Goal: Task Accomplishment & Management: Use online tool/utility

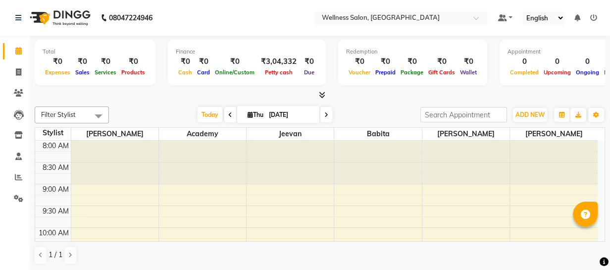
click at [225, 117] on span at bounding box center [230, 114] width 12 height 15
type input "[DATE]"
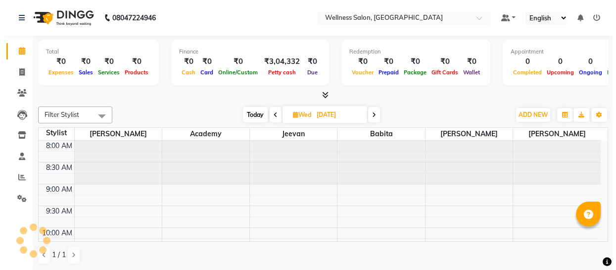
scroll to position [261, 0]
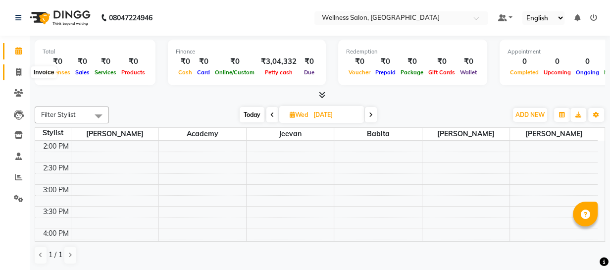
click at [20, 74] on icon at bounding box center [18, 71] width 5 height 7
select select "service"
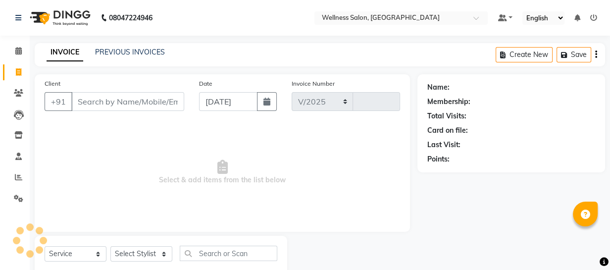
select select "4872"
type input "1429"
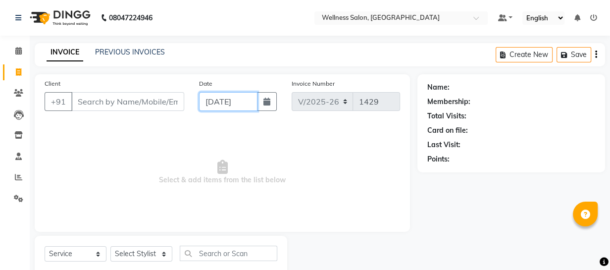
click at [208, 102] on input "[DATE]" at bounding box center [228, 101] width 58 height 19
select select "9"
select select "2025"
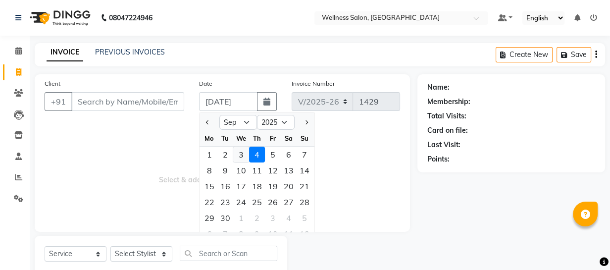
click at [242, 155] on div "3" at bounding box center [241, 154] width 16 height 16
type input "[DATE]"
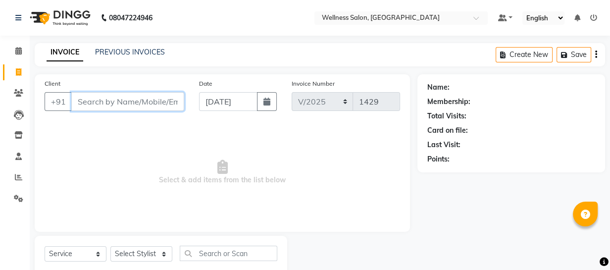
click at [103, 106] on input "Client" at bounding box center [127, 101] width 113 height 19
click at [130, 101] on input "Client" at bounding box center [127, 101] width 113 height 19
type input "8699311627"
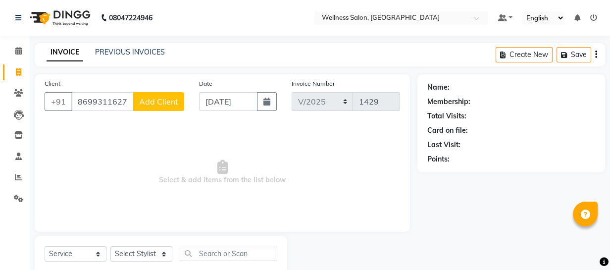
click at [158, 103] on span "Add Client" at bounding box center [158, 101] width 39 height 10
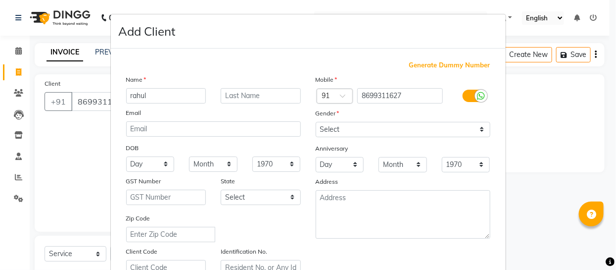
type input "rahul"
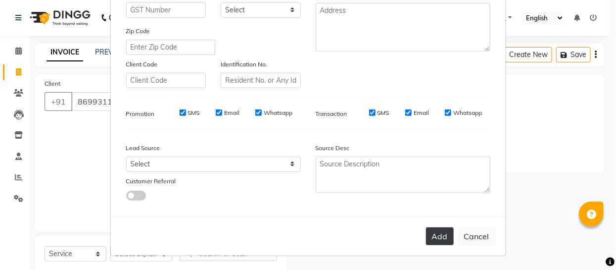
click at [442, 237] on button "Add" at bounding box center [440, 236] width 28 height 18
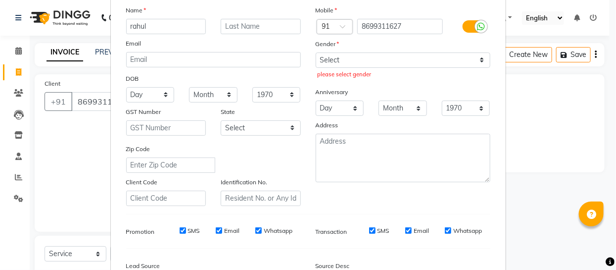
scroll to position [64, 0]
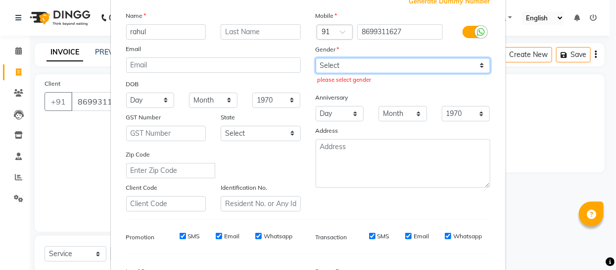
click at [331, 66] on select "Select [DEMOGRAPHIC_DATA] [DEMOGRAPHIC_DATA] Other Prefer Not To Say" at bounding box center [403, 65] width 175 height 15
select select "[DEMOGRAPHIC_DATA]"
click at [316, 58] on select "Select [DEMOGRAPHIC_DATA] [DEMOGRAPHIC_DATA] Other Prefer Not To Say" at bounding box center [403, 65] width 175 height 15
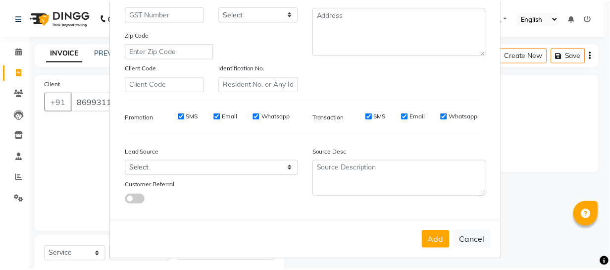
scroll to position [189, 0]
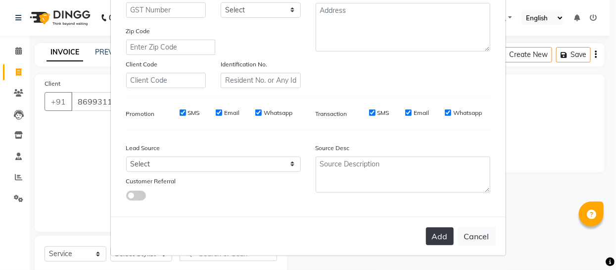
click at [445, 239] on button "Add" at bounding box center [440, 236] width 28 height 18
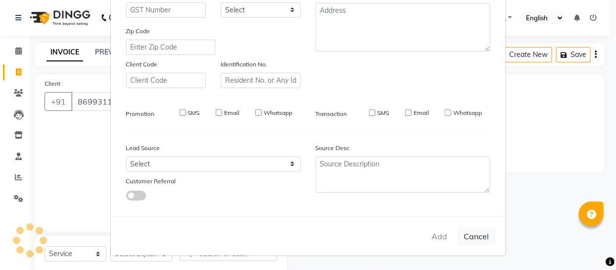
type input "86******27"
select select
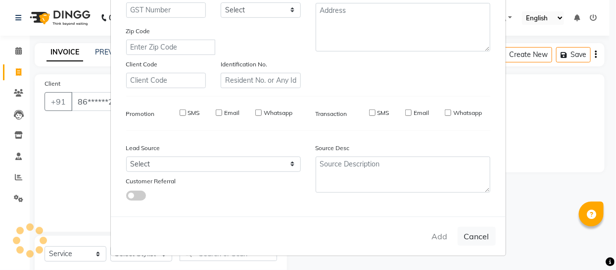
select select
checkbox input "false"
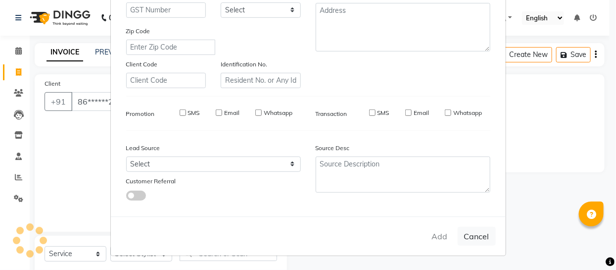
checkbox input "false"
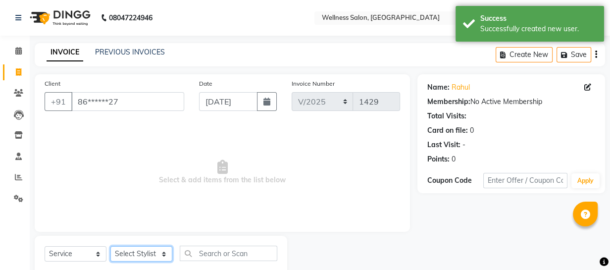
click at [150, 257] on select "Select Stylist Academy Babita [PERSON_NAME] Manager [PERSON_NAME]" at bounding box center [141, 253] width 62 height 15
select select "61588"
click at [110, 246] on select "Select Stylist Academy Babita [PERSON_NAME] Manager [PERSON_NAME]" at bounding box center [141, 253] width 62 height 15
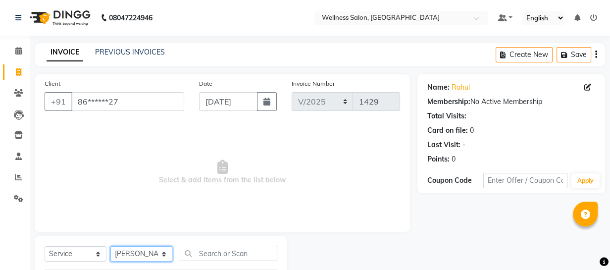
scroll to position [127, 0]
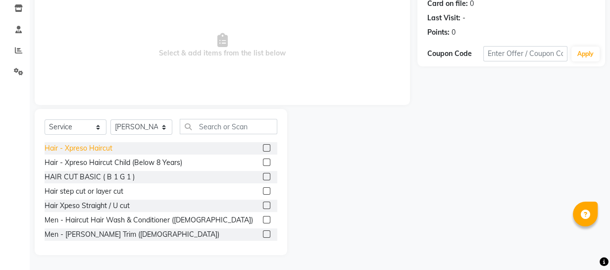
click at [99, 150] on div "Hair - Xpreso Haircut" at bounding box center [79, 148] width 68 height 10
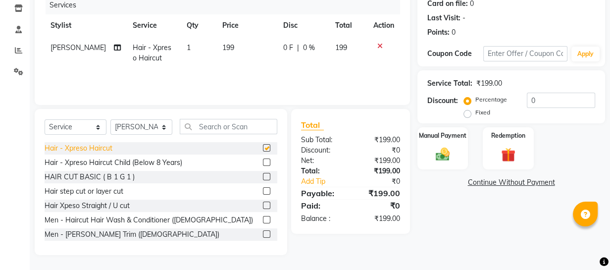
checkbox input "false"
click at [441, 154] on img at bounding box center [442, 153] width 24 height 17
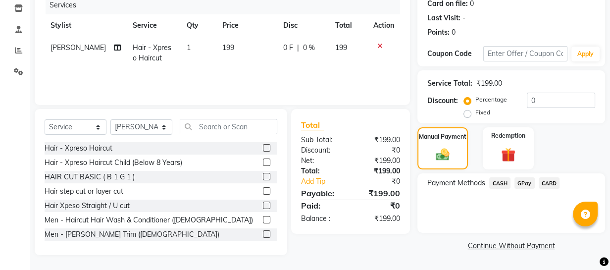
click at [521, 183] on span "GPay" at bounding box center [524, 182] width 20 height 11
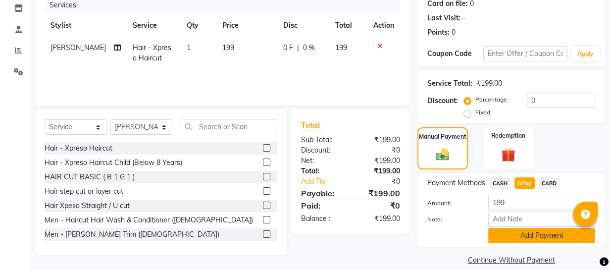
click at [513, 235] on button "Add Payment" at bounding box center [541, 235] width 107 height 15
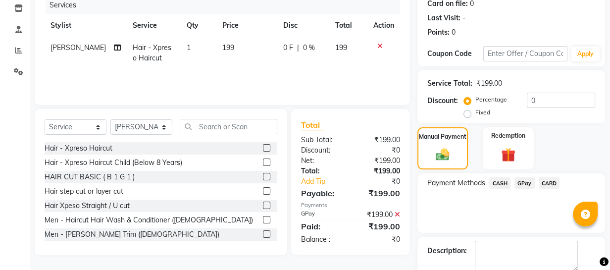
scroll to position [180, 0]
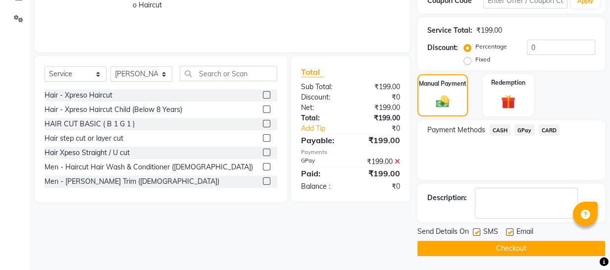
click at [554, 245] on button "Checkout" at bounding box center [511, 247] width 188 height 15
